Goal: Task Accomplishment & Management: Use online tool/utility

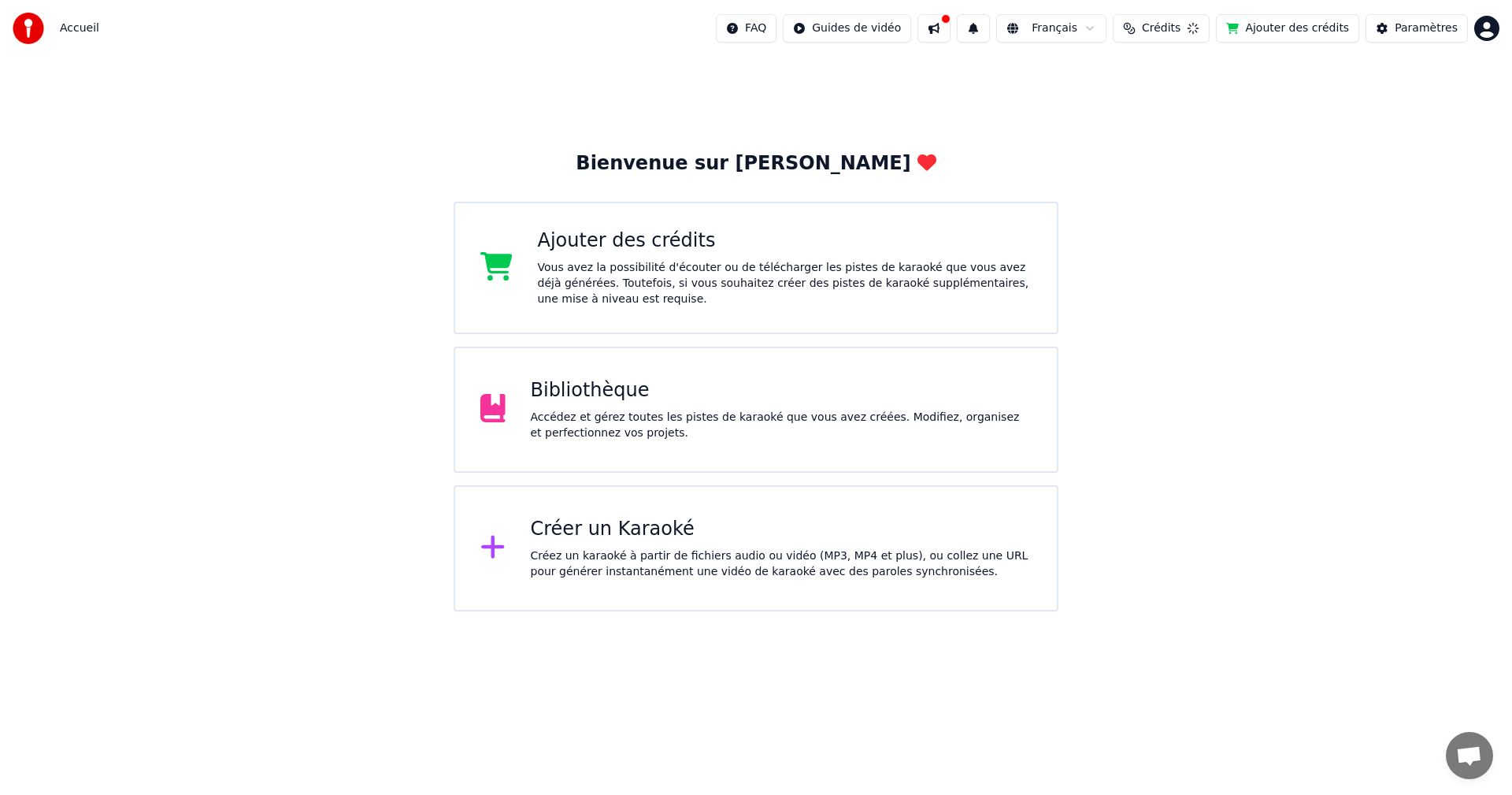
click at [1495, 611] on html "Accueil FAQ Guides de vidéo Français Crédits Ajouter des crédits Paramètres Bie…" at bounding box center [756, 305] width 1512 height 611
click at [954, 31] on button at bounding box center [937, 28] width 33 height 28
click at [937, 28] on button at bounding box center [937, 28] width 33 height 28
click at [939, 27] on button at bounding box center [937, 28] width 33 height 28
click at [723, 91] on div "Bienvenue sur Youka Ajouter des crédits Vous avez la possibilité d'écouter ou d…" at bounding box center [756, 334] width 1512 height 554
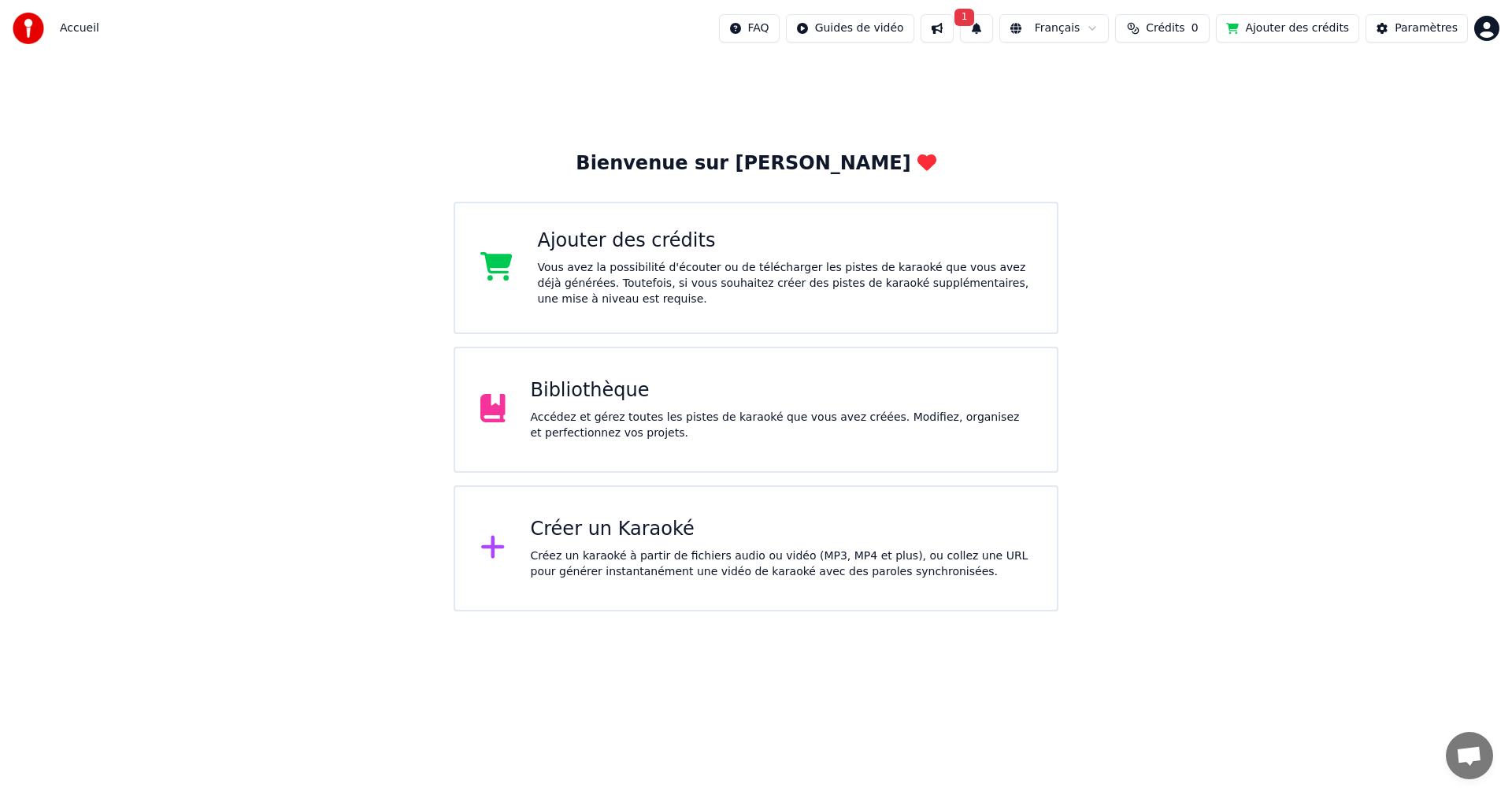
click at [984, 30] on button "1" at bounding box center [977, 28] width 33 height 28
click at [1085, 78] on button "Mettre à Jour" at bounding box center [1134, 78] width 98 height 28
click at [657, 434] on div "Accédez et gérez toutes les pistes de karaoké que vous avez créées. Modifiez, o…" at bounding box center [782, 425] width 502 height 31
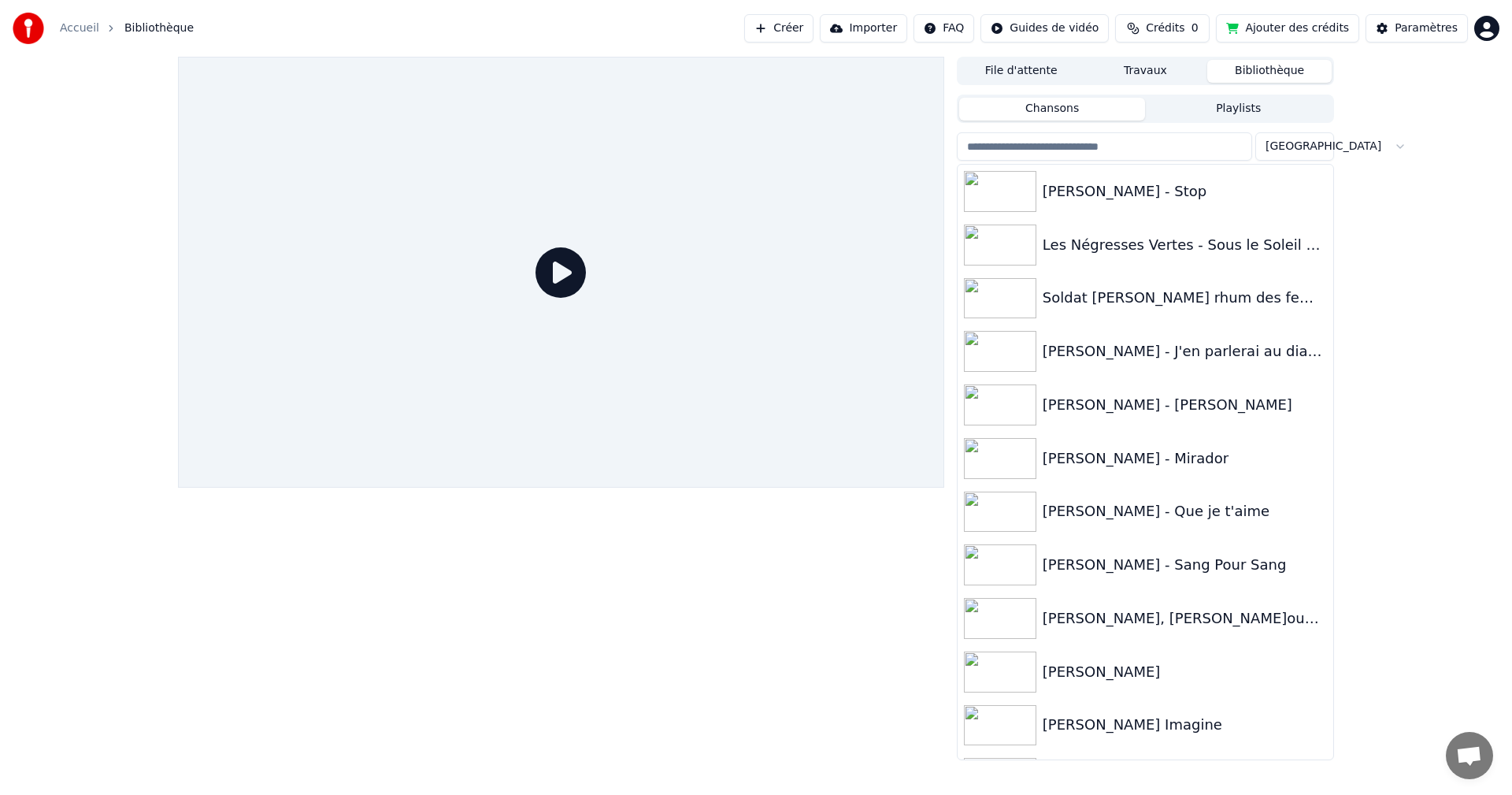
click at [1171, 25] on span "Crédits" at bounding box center [1165, 28] width 39 height 16
click at [1275, 22] on button "Ajouter des crédits" at bounding box center [1287, 28] width 143 height 28
click at [1109, 405] on div "[PERSON_NAME] - [PERSON_NAME]" at bounding box center [1177, 405] width 269 height 22
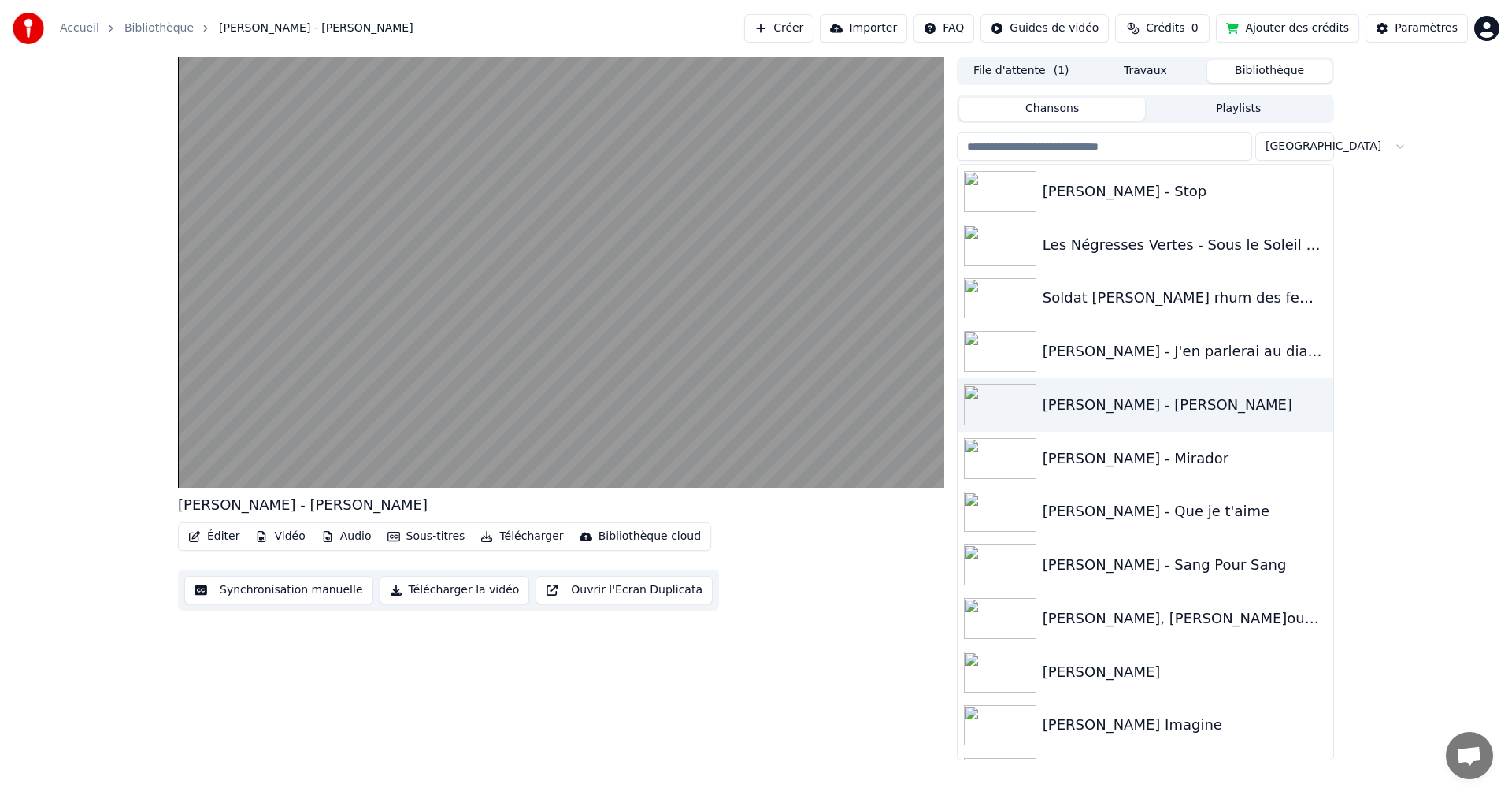
click at [452, 592] on button "Télécharger la vidéo" at bounding box center [455, 590] width 151 height 28
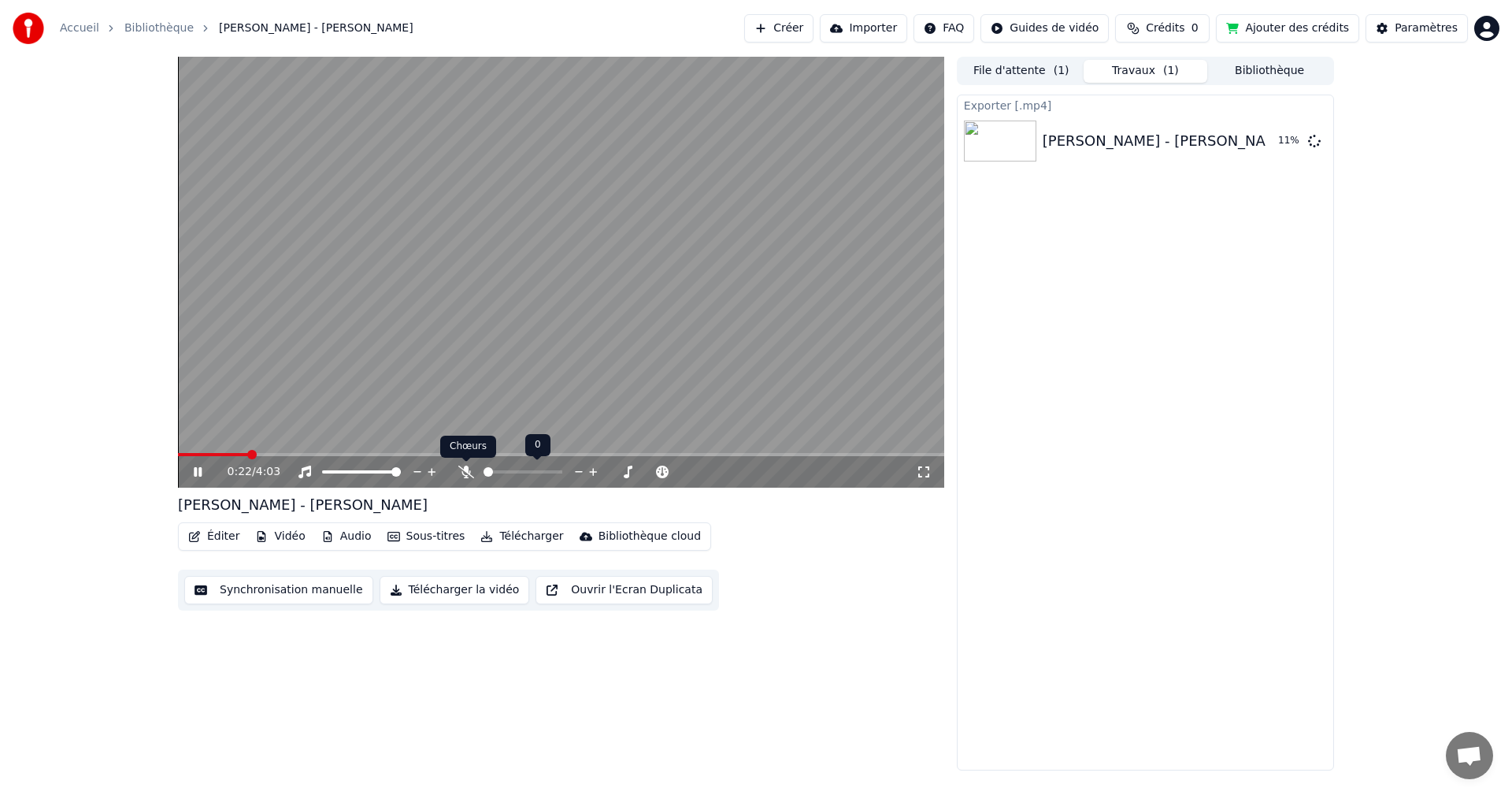
click at [467, 472] on icon at bounding box center [466, 472] width 16 height 12
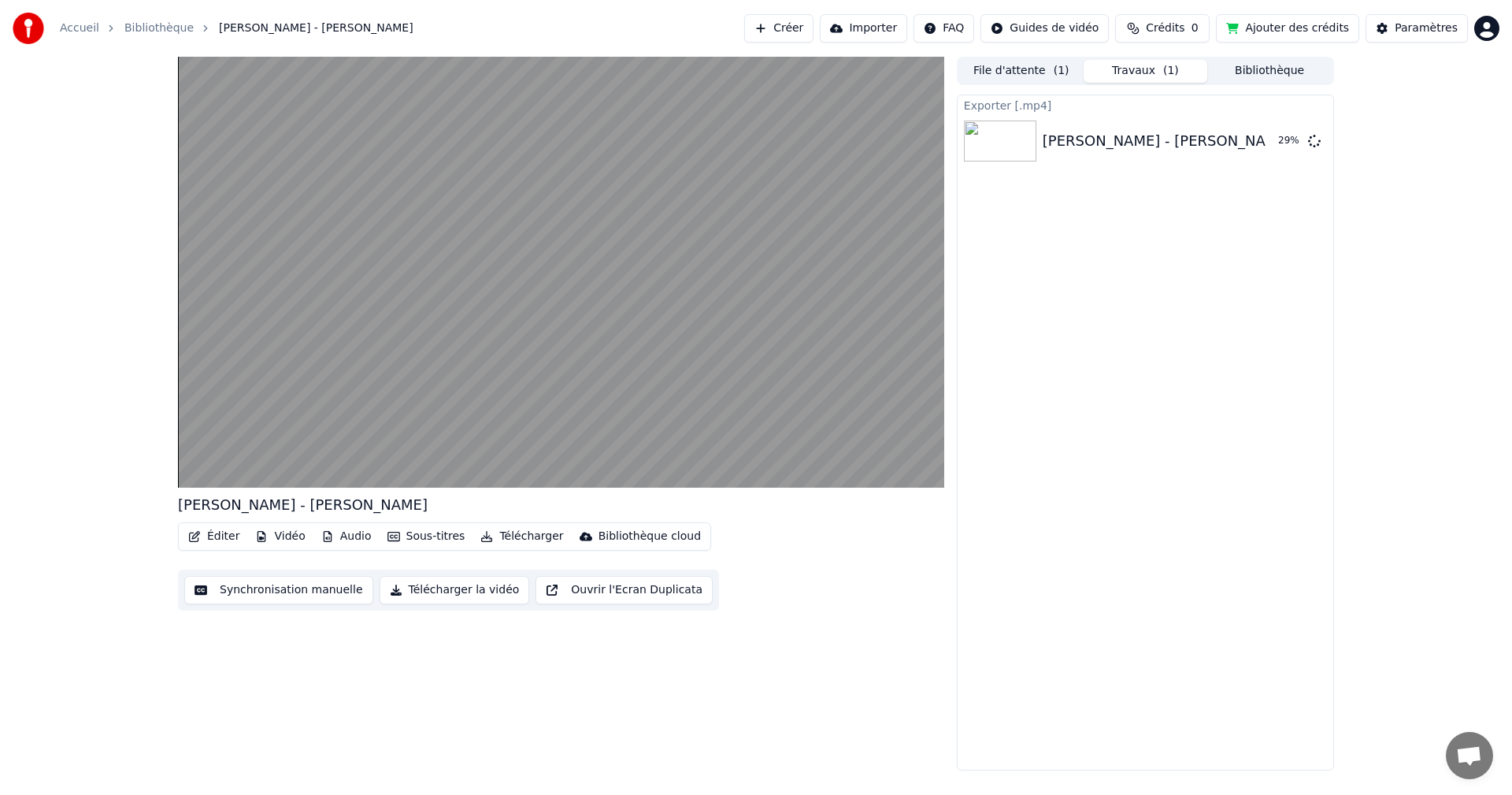
click at [222, 539] on button "Éditer" at bounding box center [213, 536] width 64 height 22
click at [535, 674] on div "[PERSON_NAME] - [PERSON_NAME] Éditer Vidéo Audio Sous-titres Télécharger Biblio…" at bounding box center [561, 414] width 767 height 714
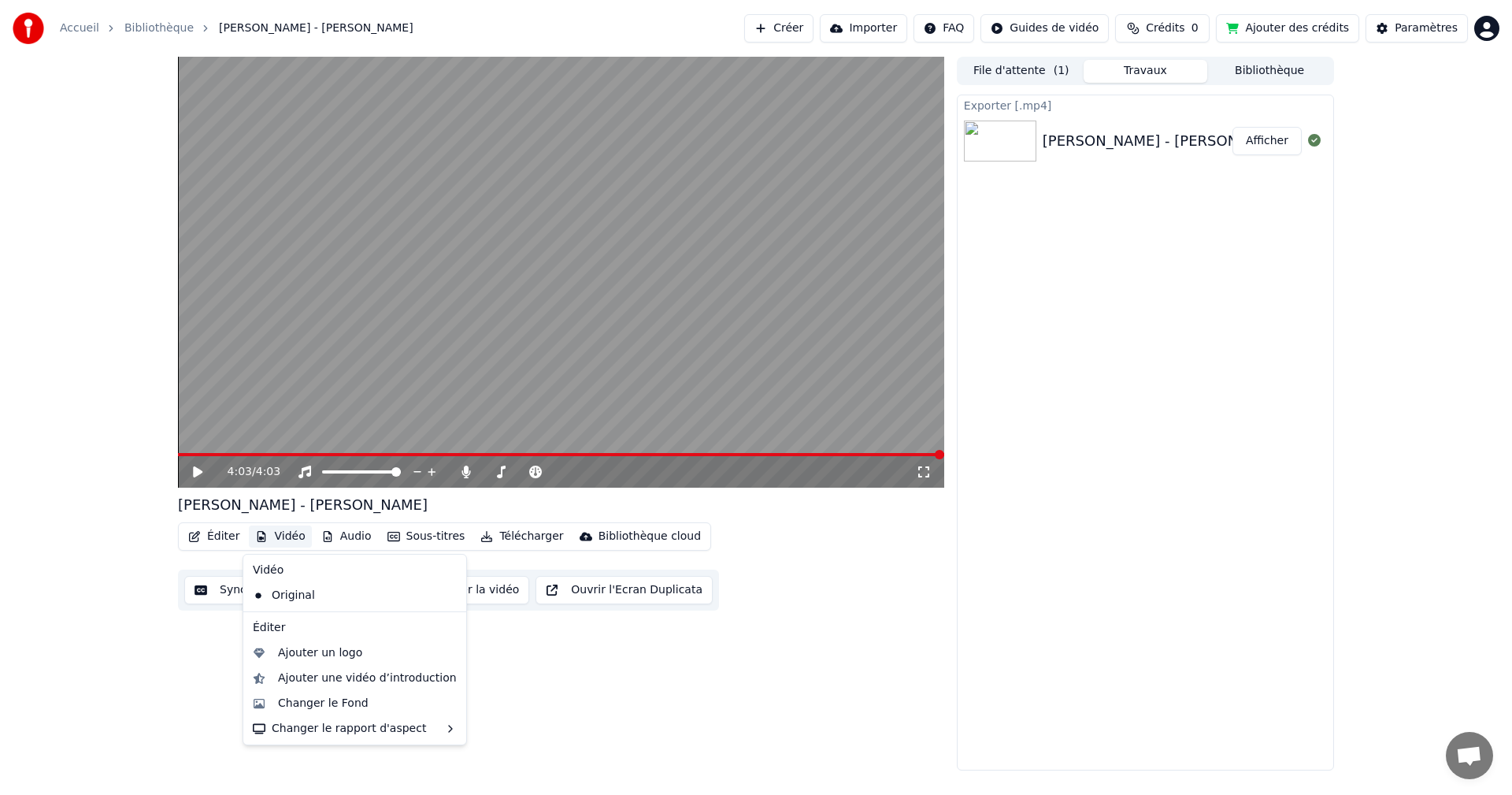
click at [282, 537] on button "Vidéo" at bounding box center [280, 536] width 62 height 22
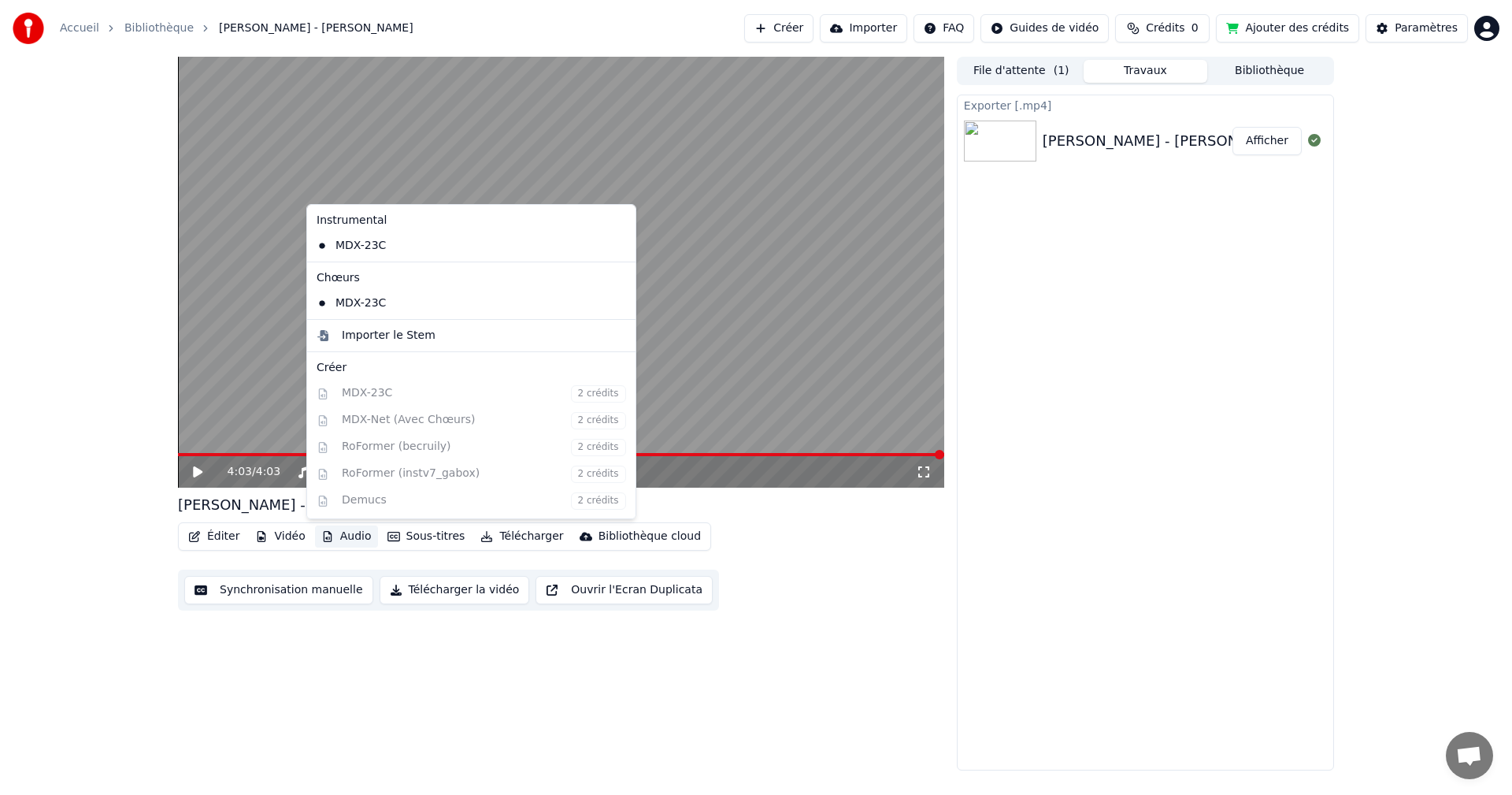
click at [280, 640] on div "4:03 / 4:03 [PERSON_NAME] - [PERSON_NAME] Vidéo Audio Sous-titres Télécharger B…" at bounding box center [561, 414] width 767 height 714
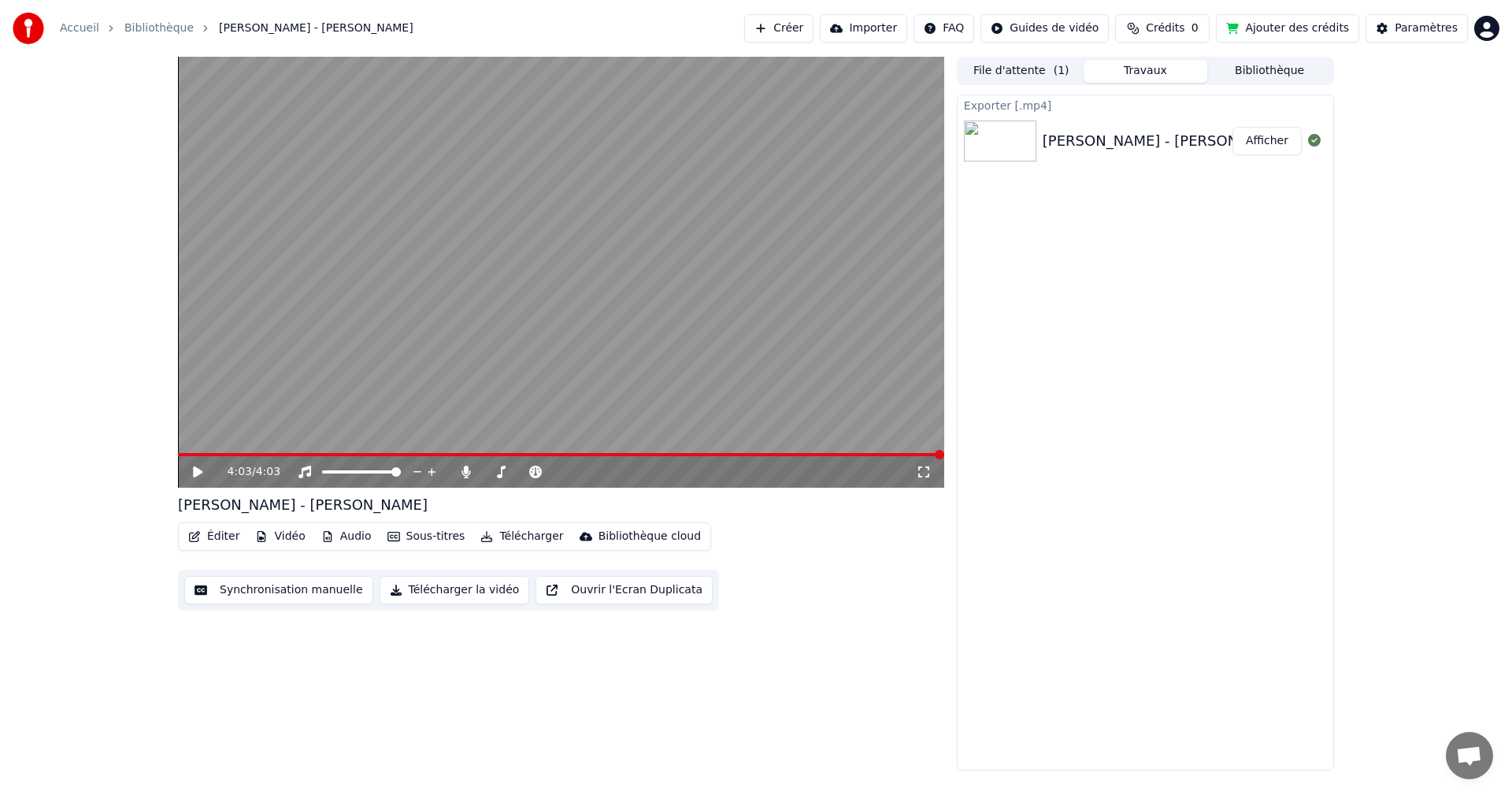
click at [280, 535] on button "Vidéo" at bounding box center [280, 536] width 62 height 22
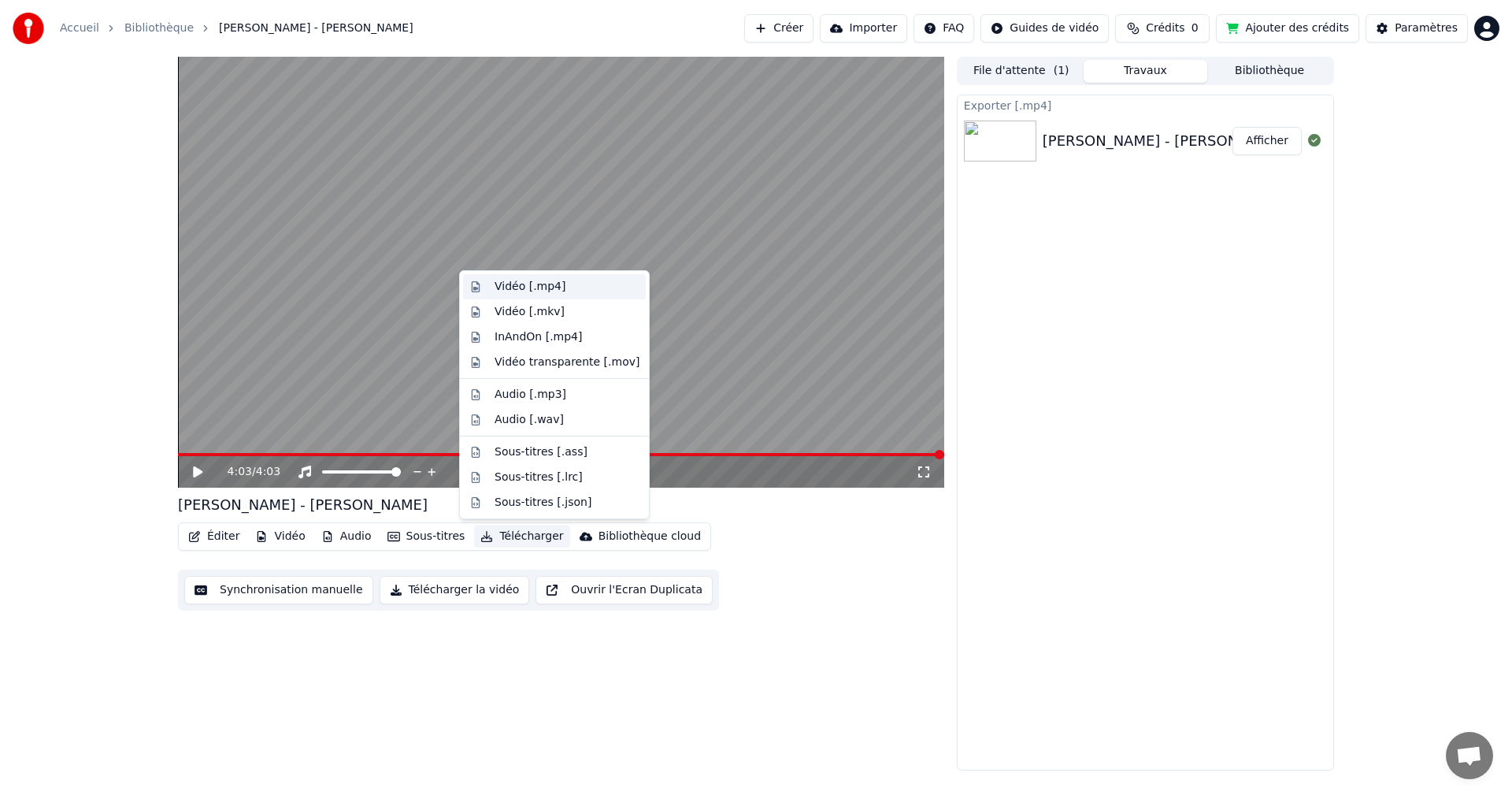
click at [534, 285] on div "Vidéo [.mp4]" at bounding box center [530, 286] width 71 height 16
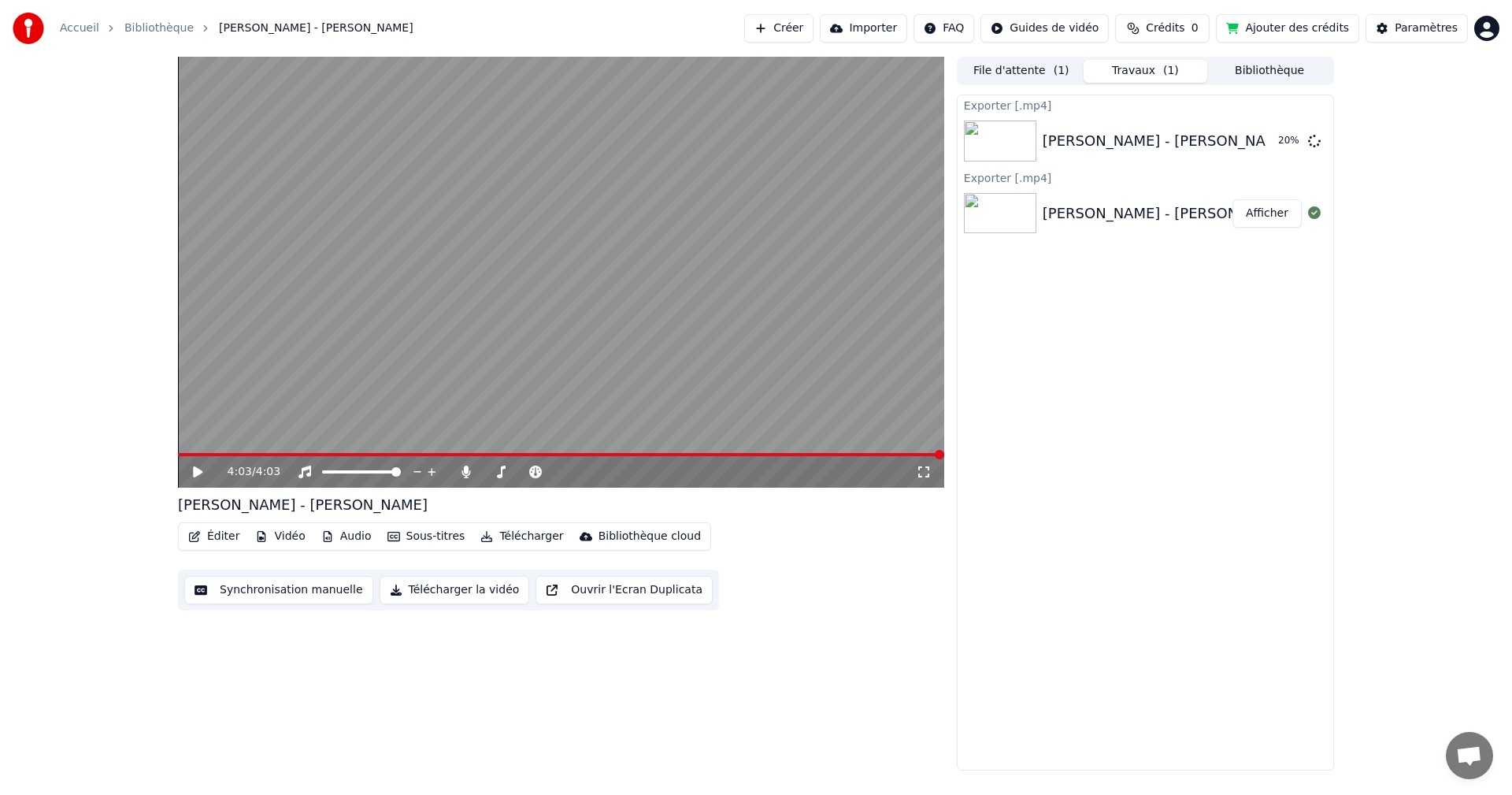
click at [291, 534] on button "Vidéo" at bounding box center [280, 536] width 62 height 22
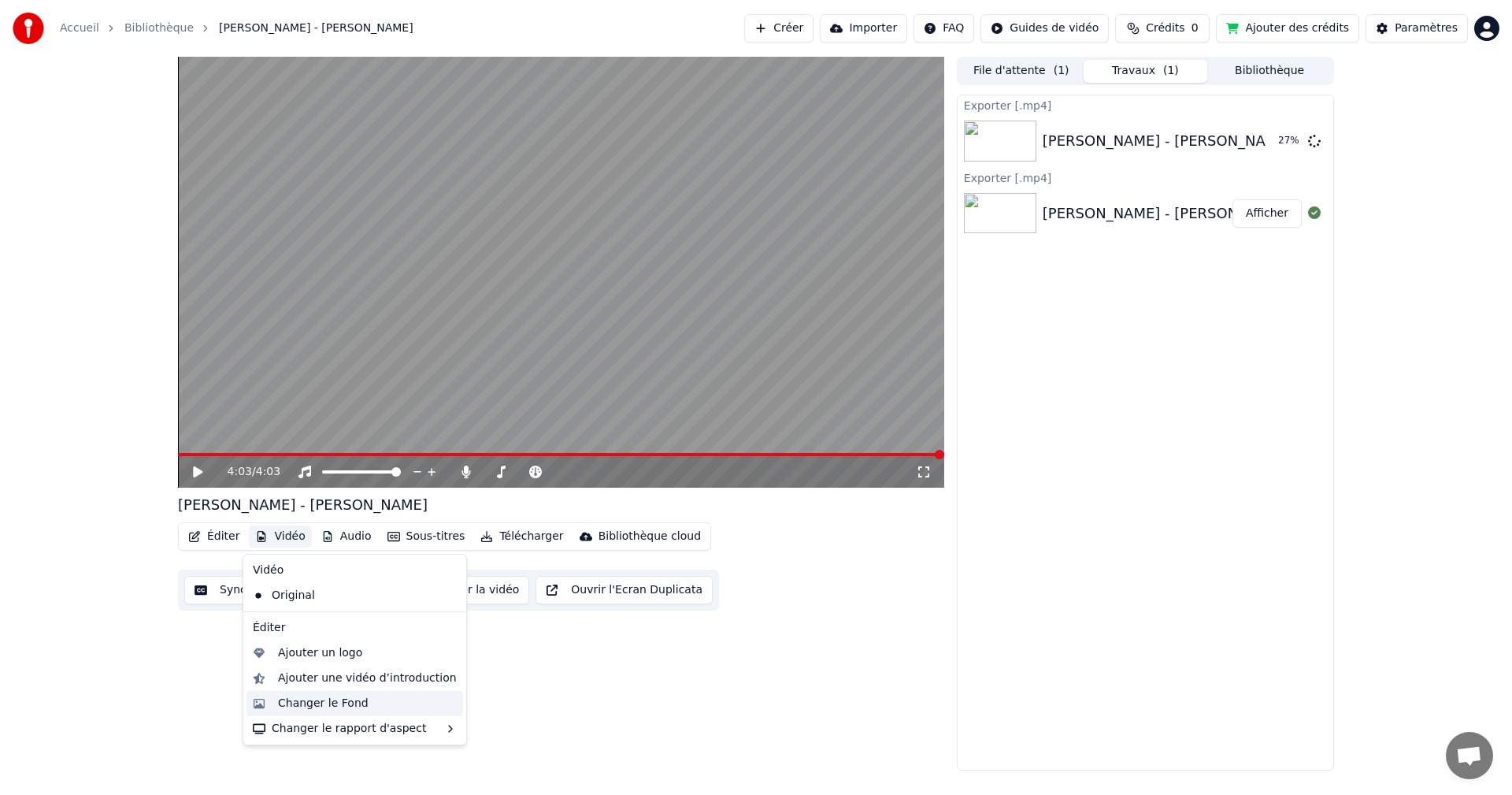
click at [323, 702] on div "Changer le Fond" at bounding box center [323, 703] width 91 height 16
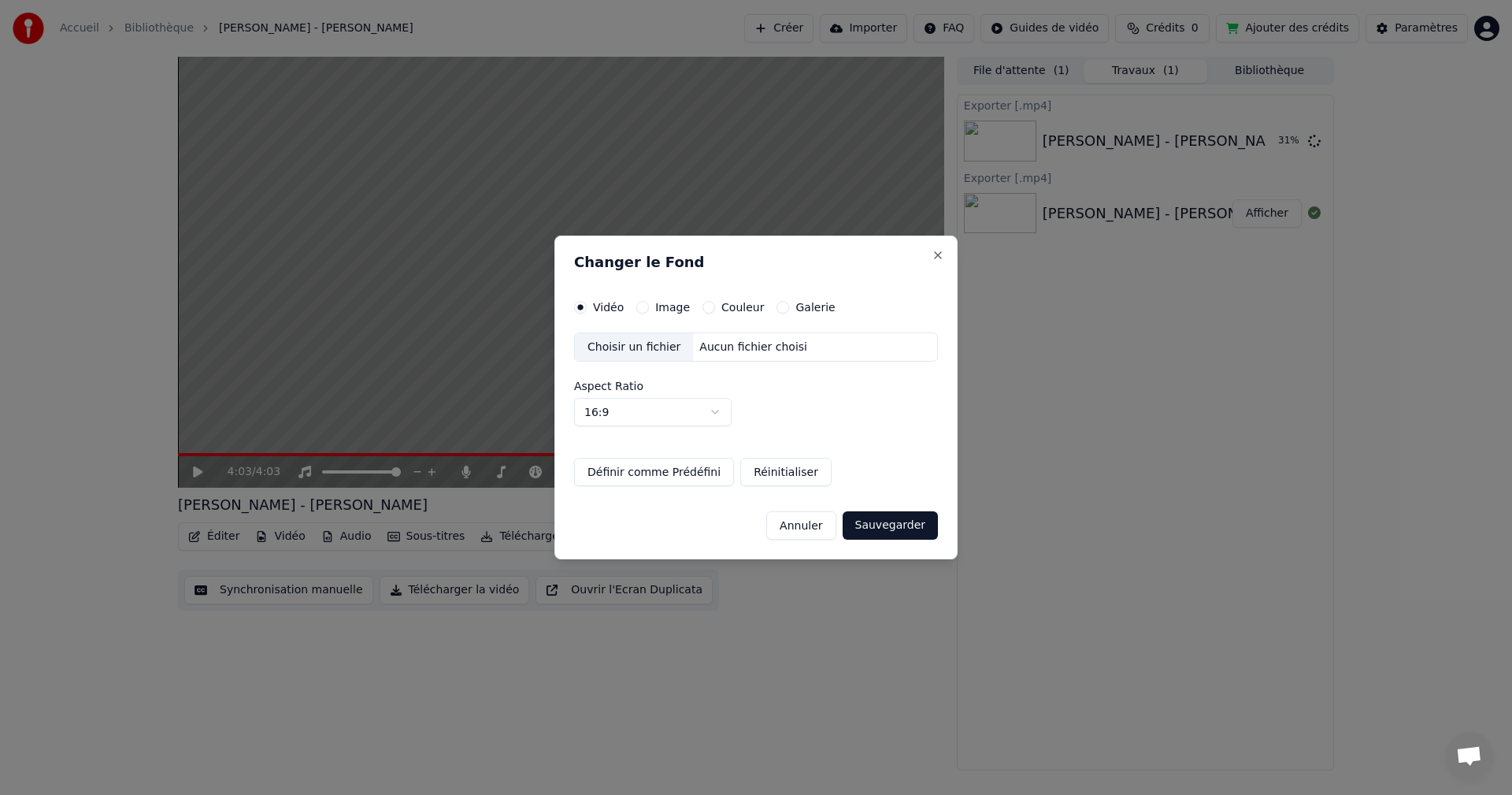
click at [730, 308] on label "Couleur" at bounding box center [742, 307] width 42 height 11
click at [715, 308] on button "Couleur" at bounding box center [708, 307] width 12 height 12
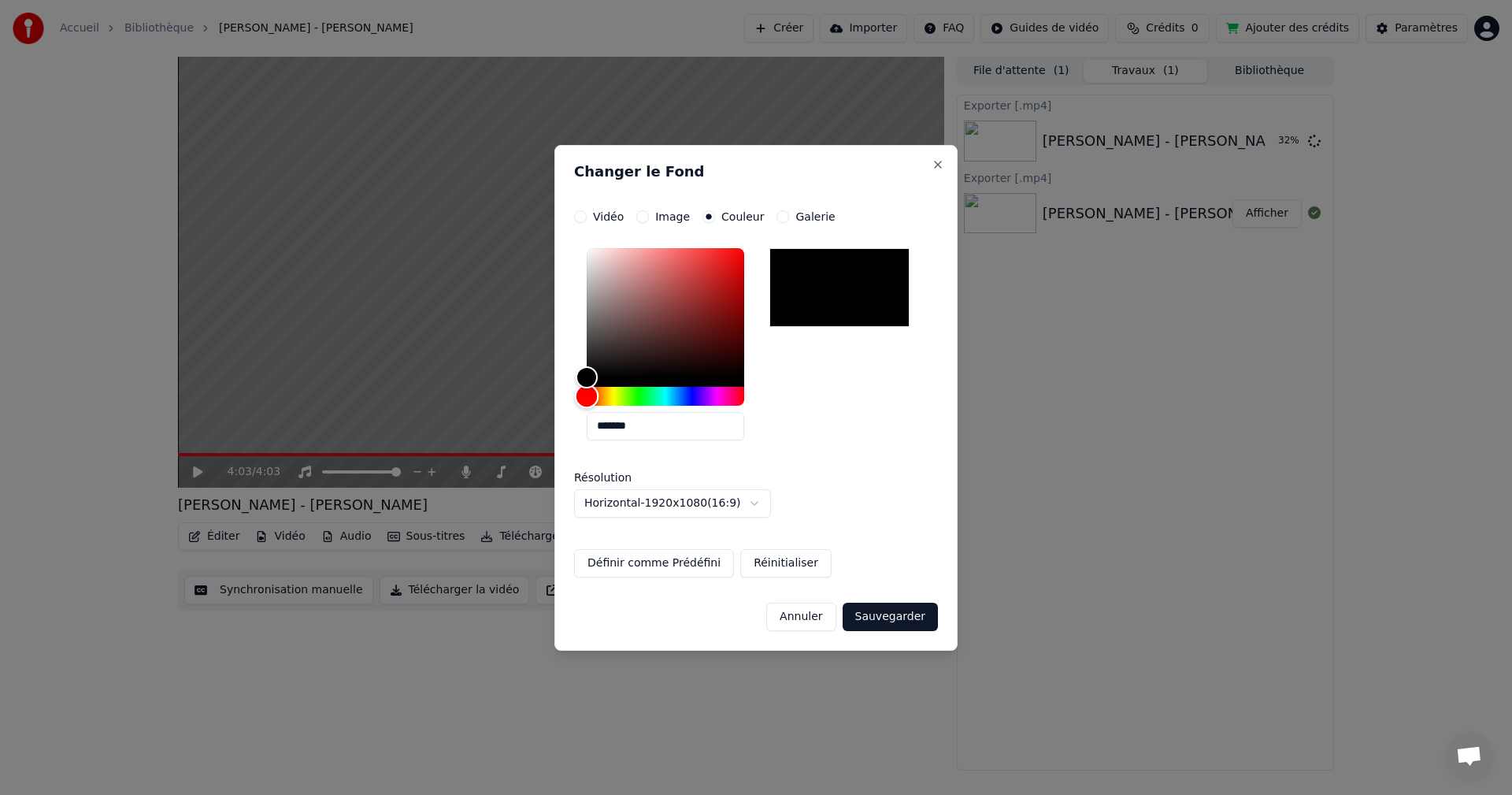
click at [633, 395] on div "Hue" at bounding box center [665, 396] width 157 height 19
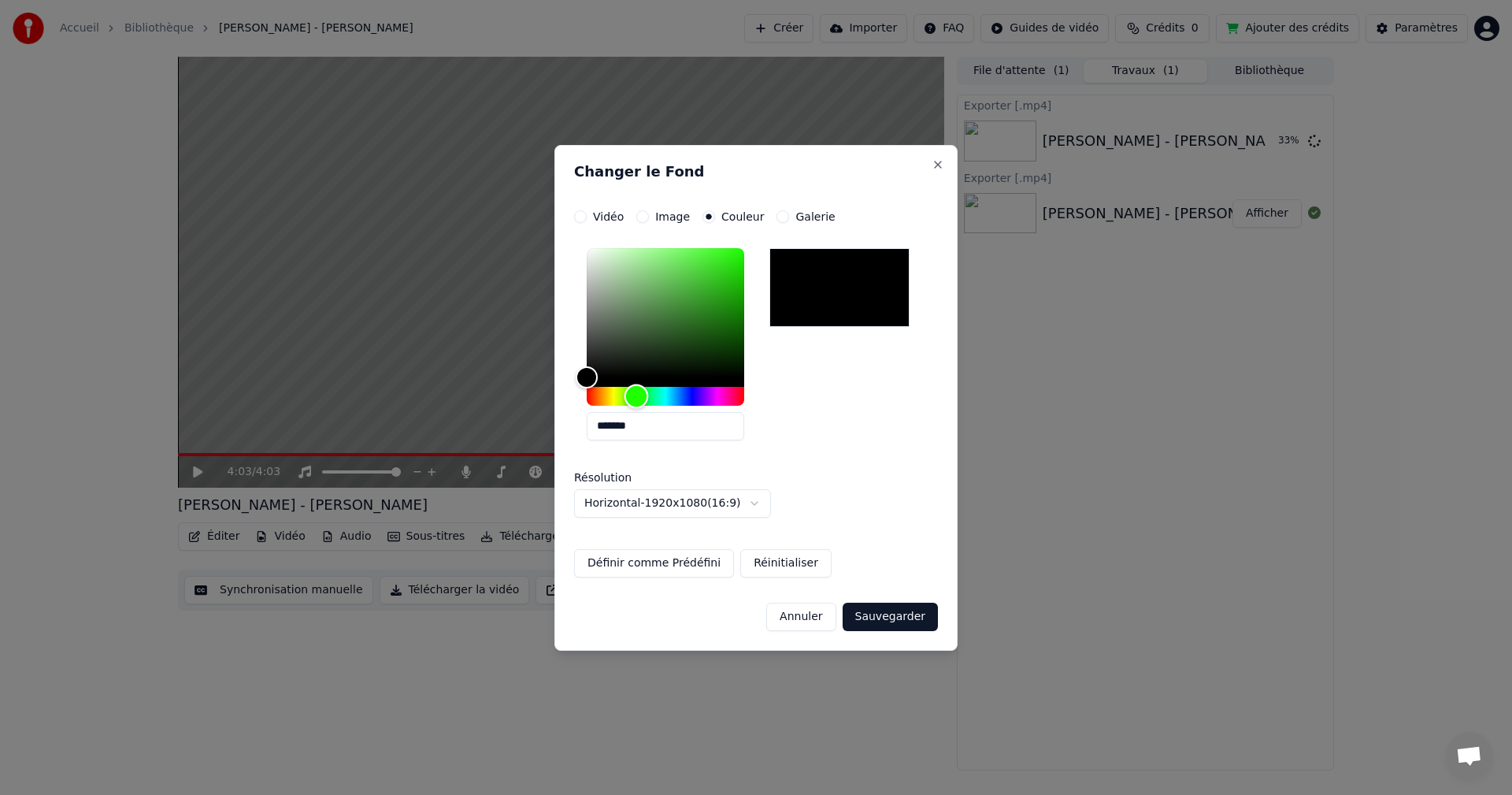
click at [636, 395] on div "Hue" at bounding box center [637, 396] width 25 height 25
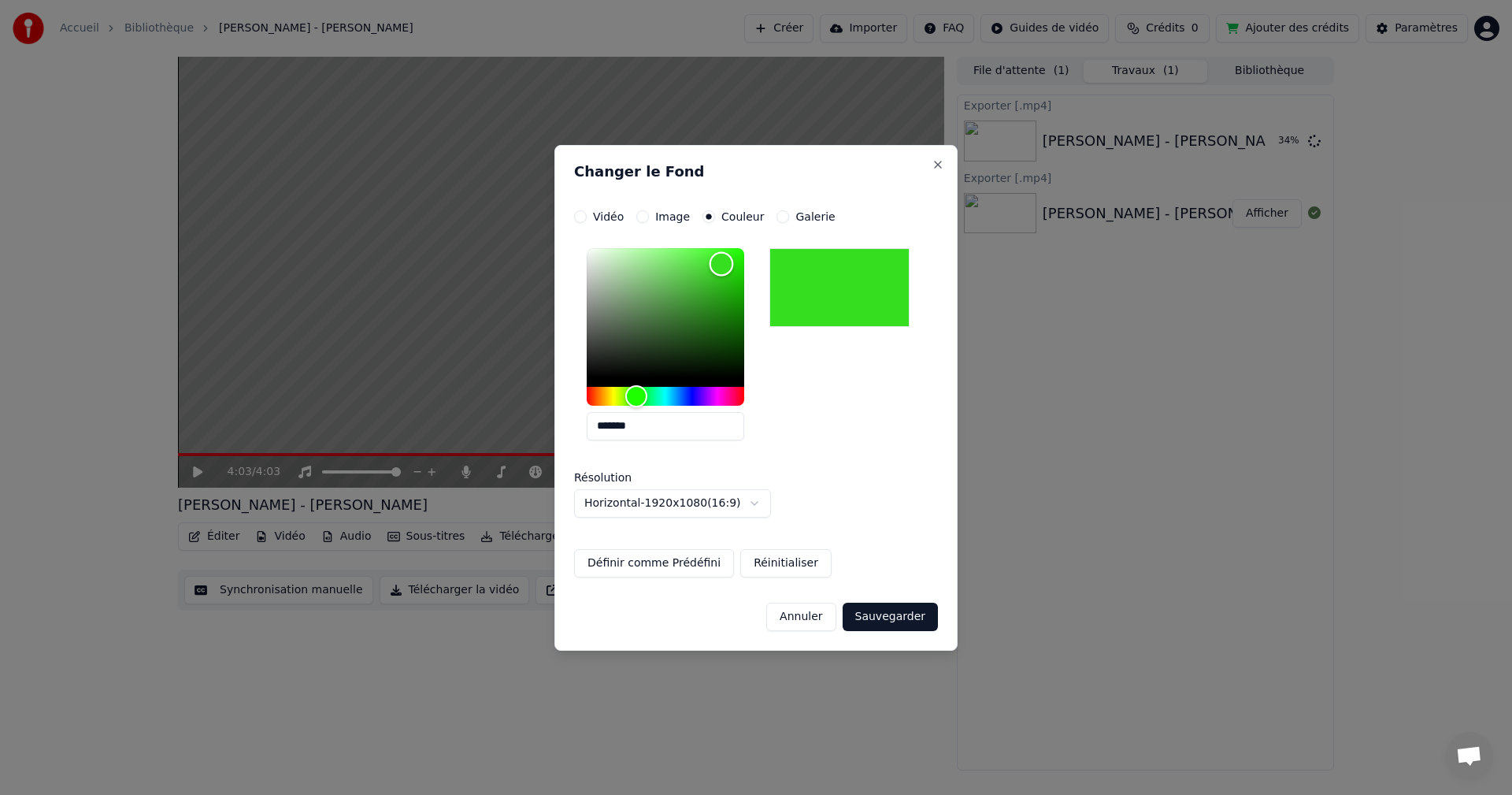
click at [721, 264] on div "Color" at bounding box center [665, 313] width 157 height 129
type input "*******"
drag, startPoint x: 724, startPoint y: 264, endPoint x: 735, endPoint y: 256, distance: 13.6
click at [735, 256] on div "Color" at bounding box center [736, 257] width 25 height 25
click at [672, 231] on div "**********" at bounding box center [756, 394] width 364 height 367
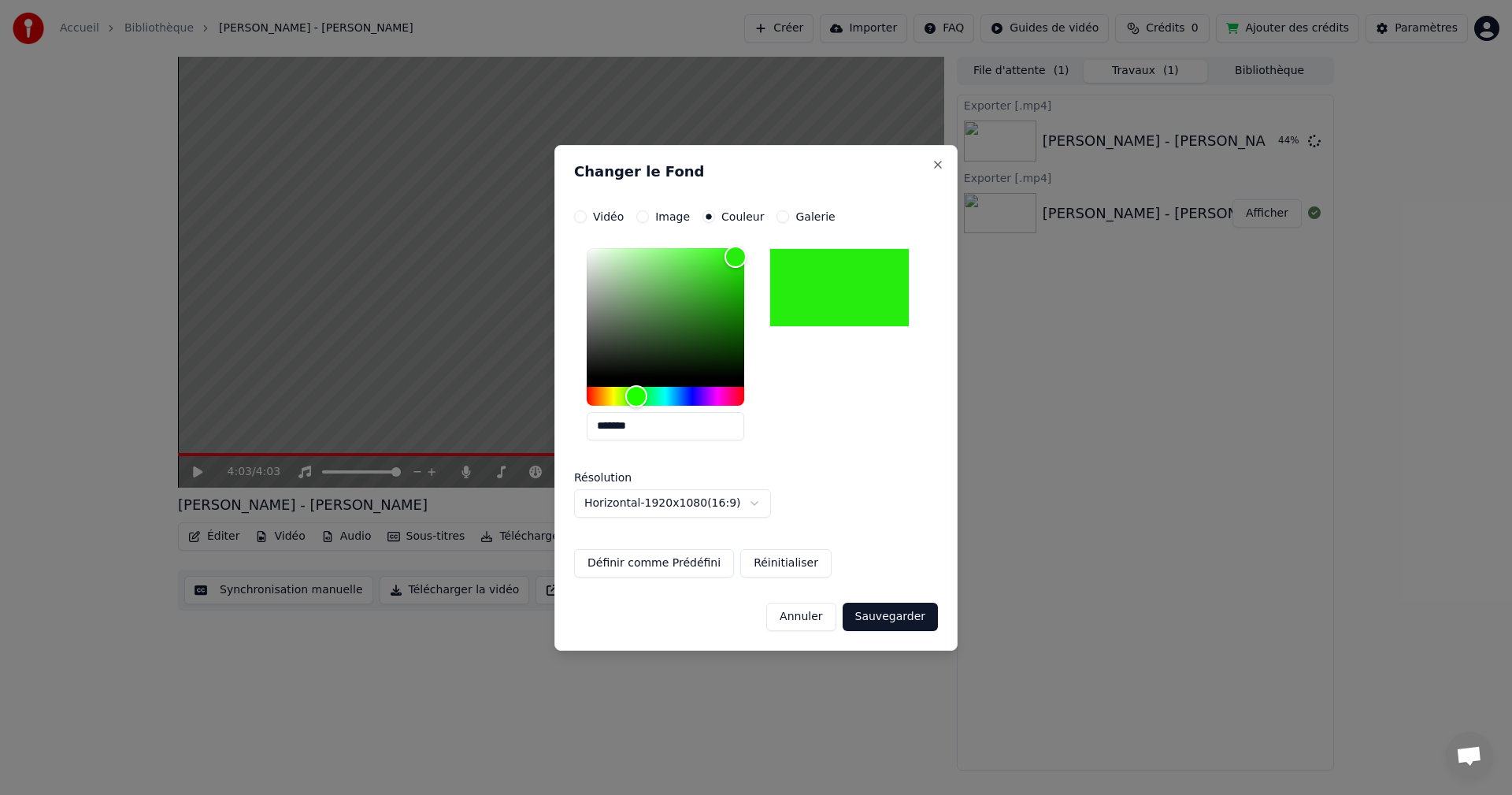
click at [667, 221] on label "Image" at bounding box center [672, 216] width 35 height 11
click at [649, 221] on button "Image" at bounding box center [642, 216] width 12 height 12
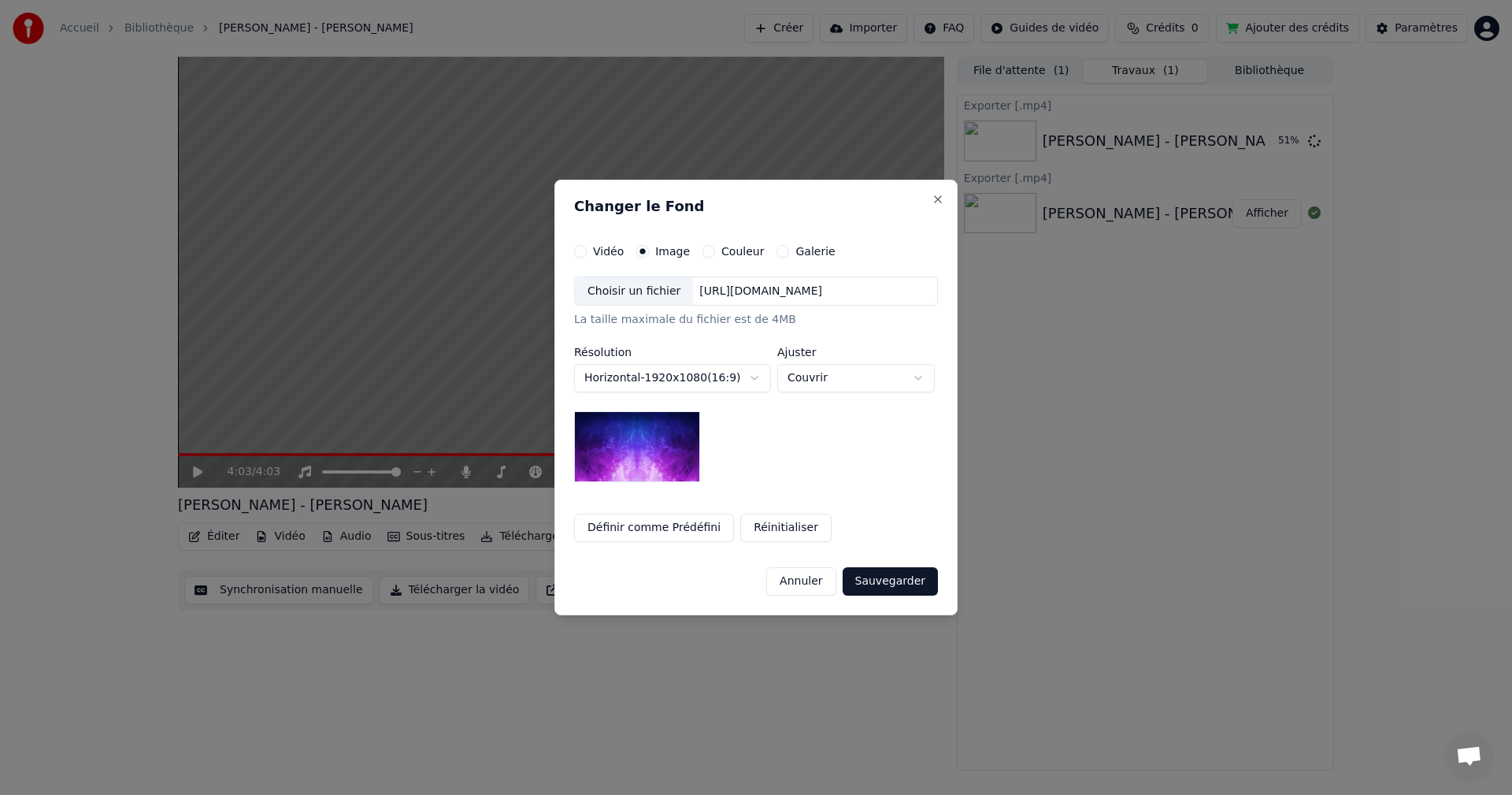
click at [888, 388] on button "Couvrir" at bounding box center [856, 378] width 157 height 28
click at [725, 250] on body "**********" at bounding box center [756, 397] width 1512 height 795
click at [725, 250] on label "Couleur" at bounding box center [742, 251] width 42 height 11
click at [715, 250] on button "Couleur" at bounding box center [708, 251] width 12 height 12
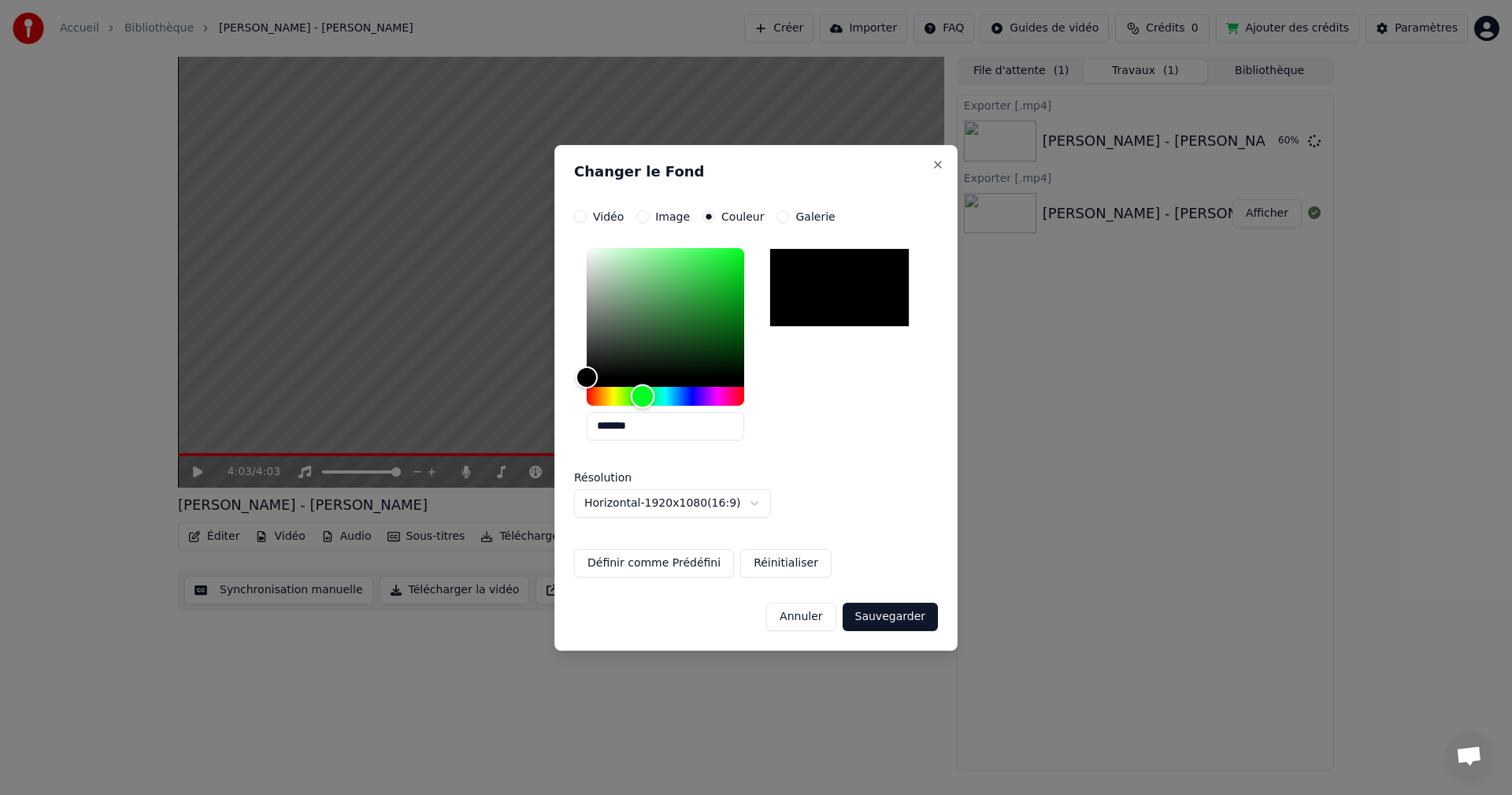
click at [643, 397] on div "Hue" at bounding box center [665, 396] width 157 height 19
click at [639, 397] on div "Hue" at bounding box center [639, 396] width 25 height 25
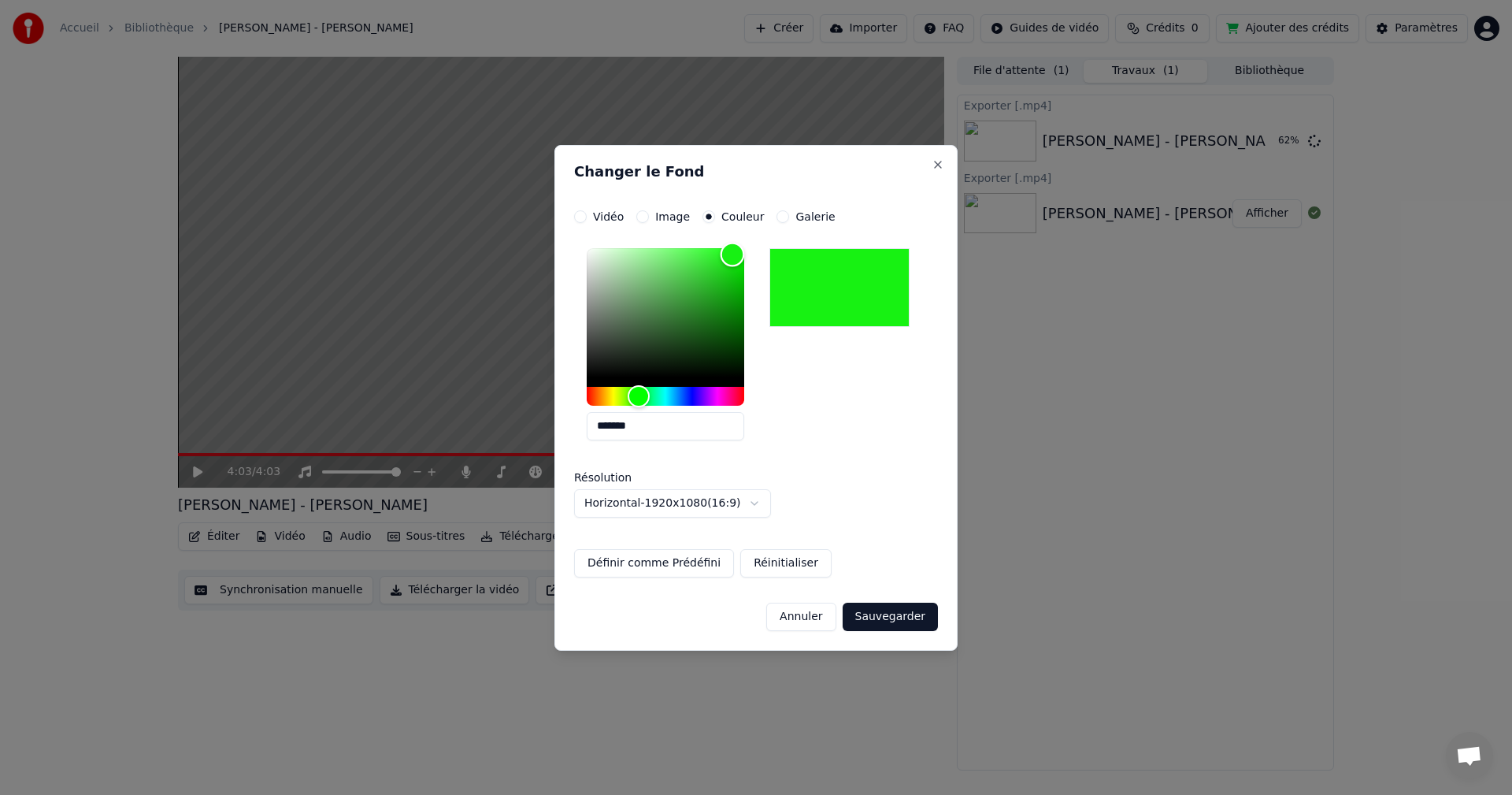
click at [733, 255] on div "Color" at bounding box center [665, 313] width 157 height 129
type input "*******"
click at [734, 255] on div "Color" at bounding box center [734, 255] width 25 height 25
click at [908, 619] on button "Sauvegarder" at bounding box center [890, 617] width 95 height 28
